Goal: Find contact information: Find contact information

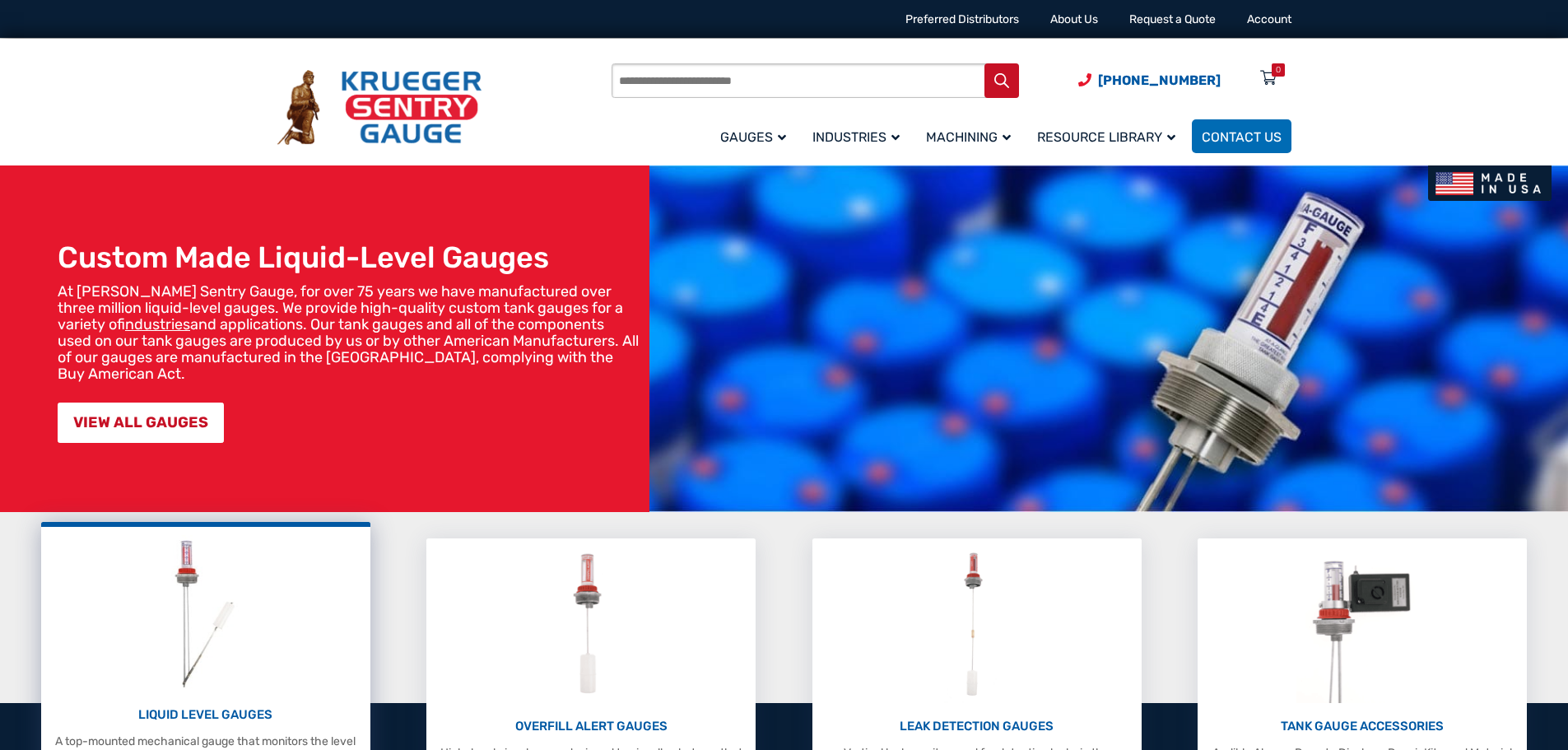
click at [212, 574] on img at bounding box center [205, 613] width 87 height 157
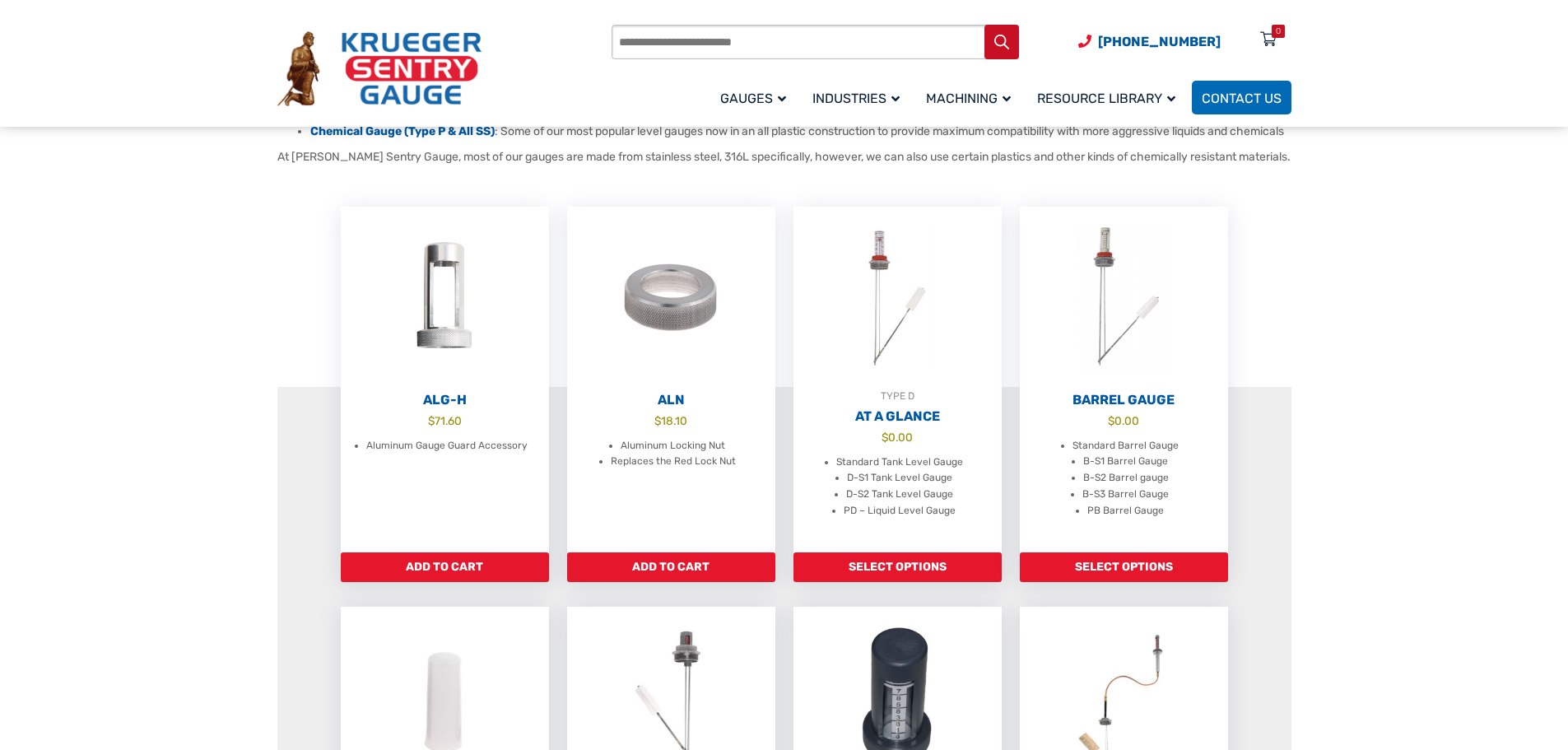
scroll to position [412, 0]
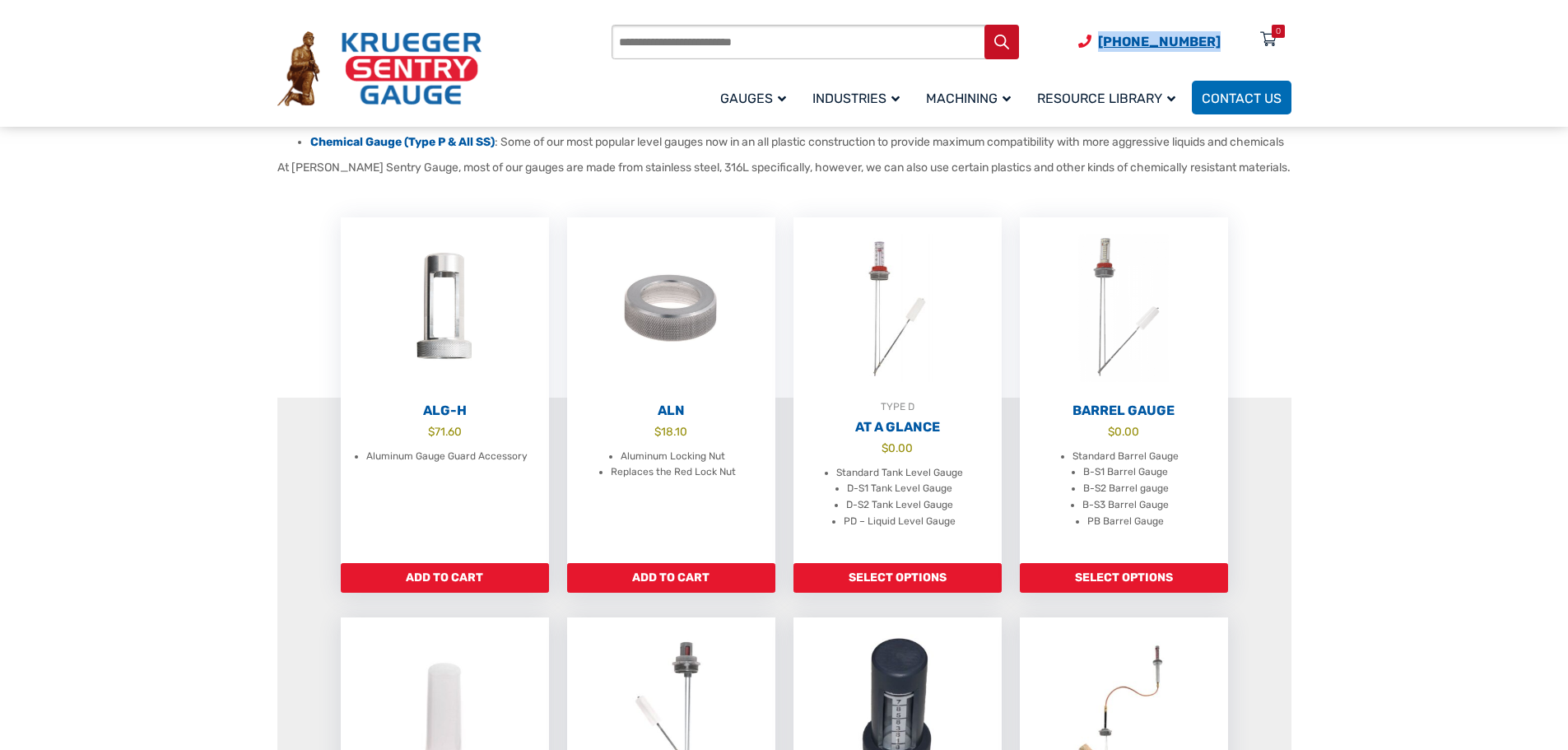
drag, startPoint x: 1231, startPoint y: 43, endPoint x: 1113, endPoint y: 43, distance: 118.0
click at [1113, 43] on span "[PHONE_NUMBER] Menu 0" at bounding box center [1184, 41] width 213 height 15
copy span "[PHONE_NUMBER]"
